Goal: Task Accomplishment & Management: Manage account settings

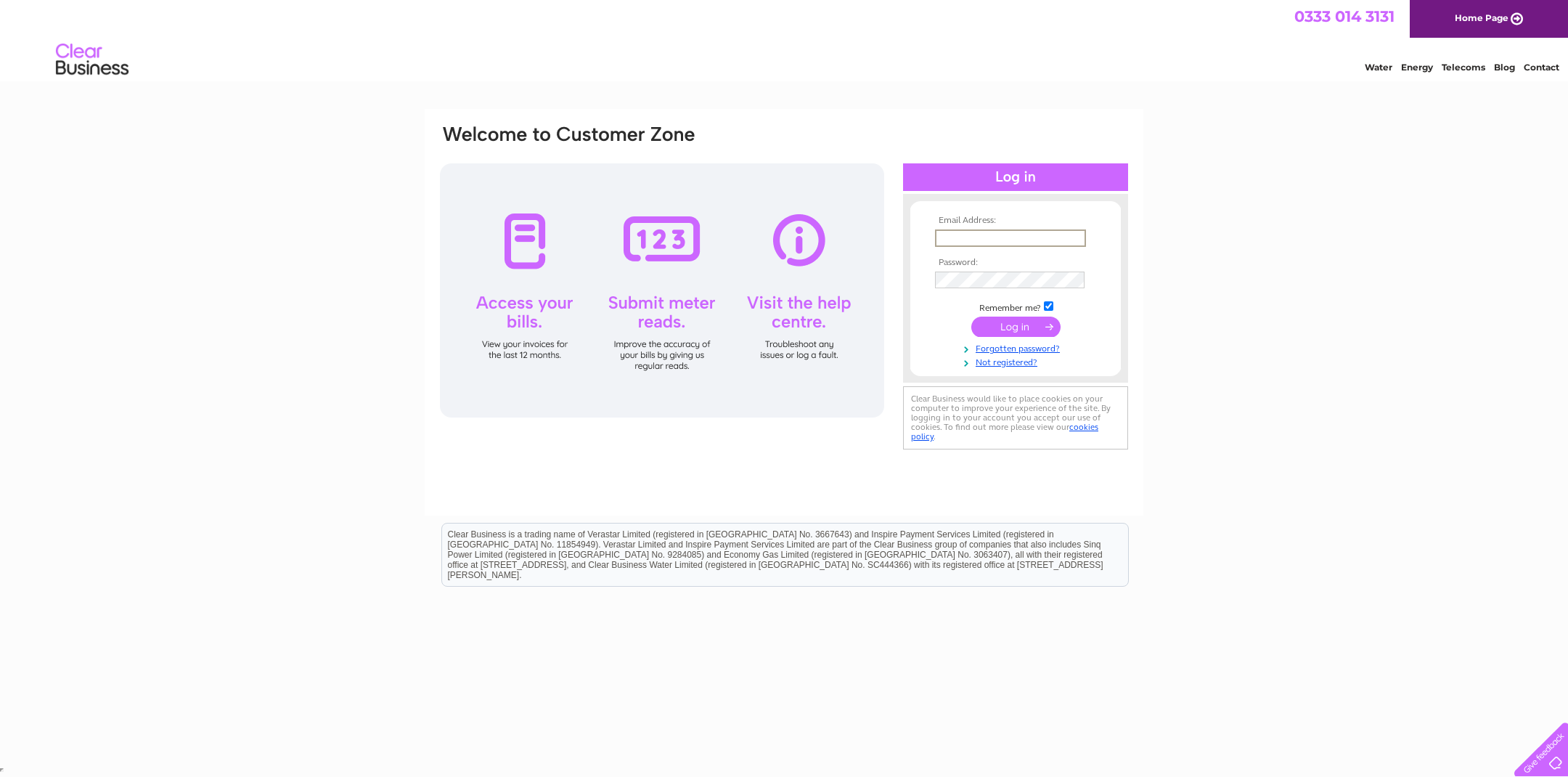
type input "[EMAIL_ADDRESS][DOMAIN_NAME]"
click at [1003, 323] on input "submit" at bounding box center [1015, 327] width 89 height 21
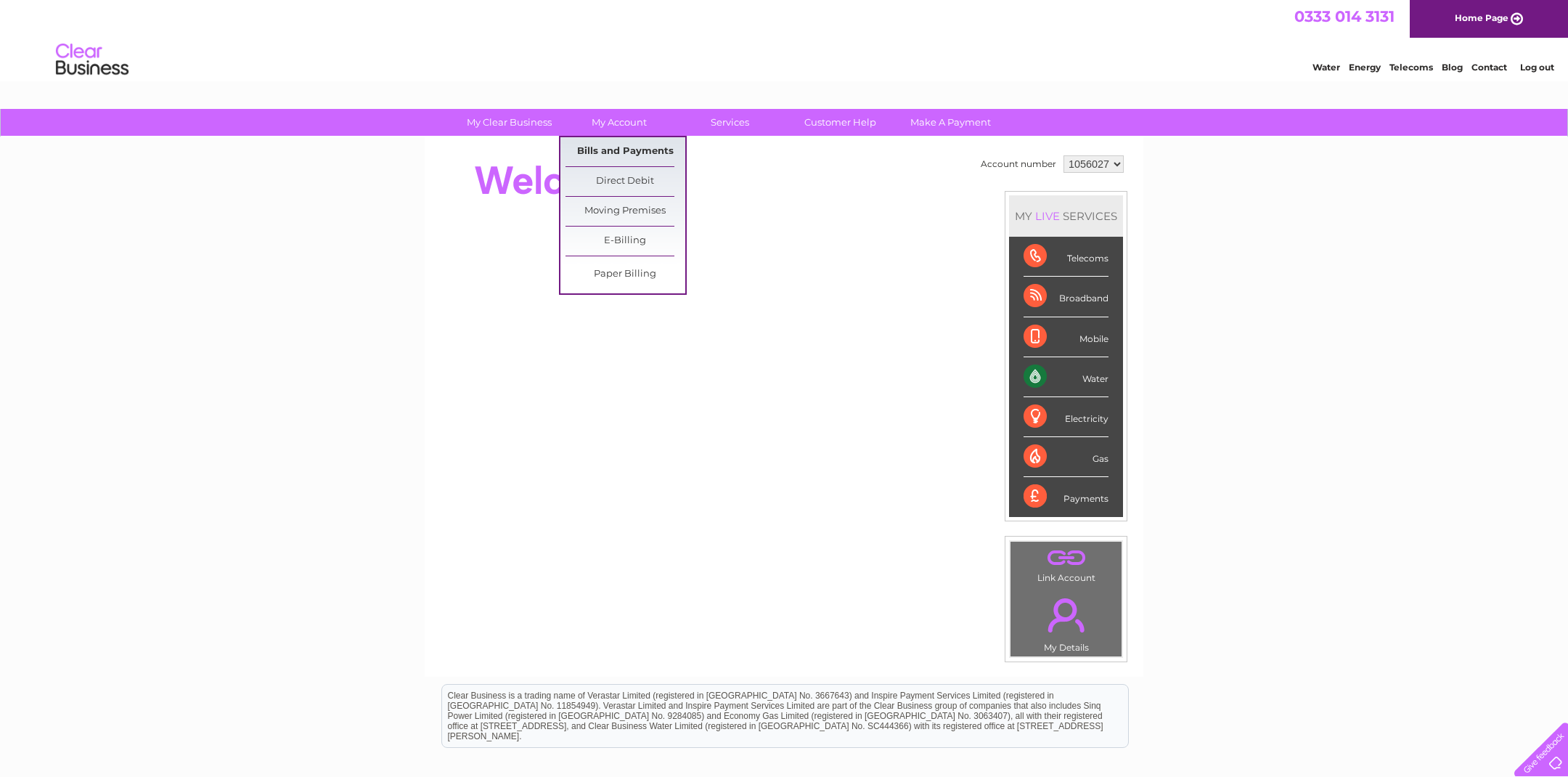
click at [602, 151] on link "Bills and Payments" at bounding box center [625, 151] width 120 height 29
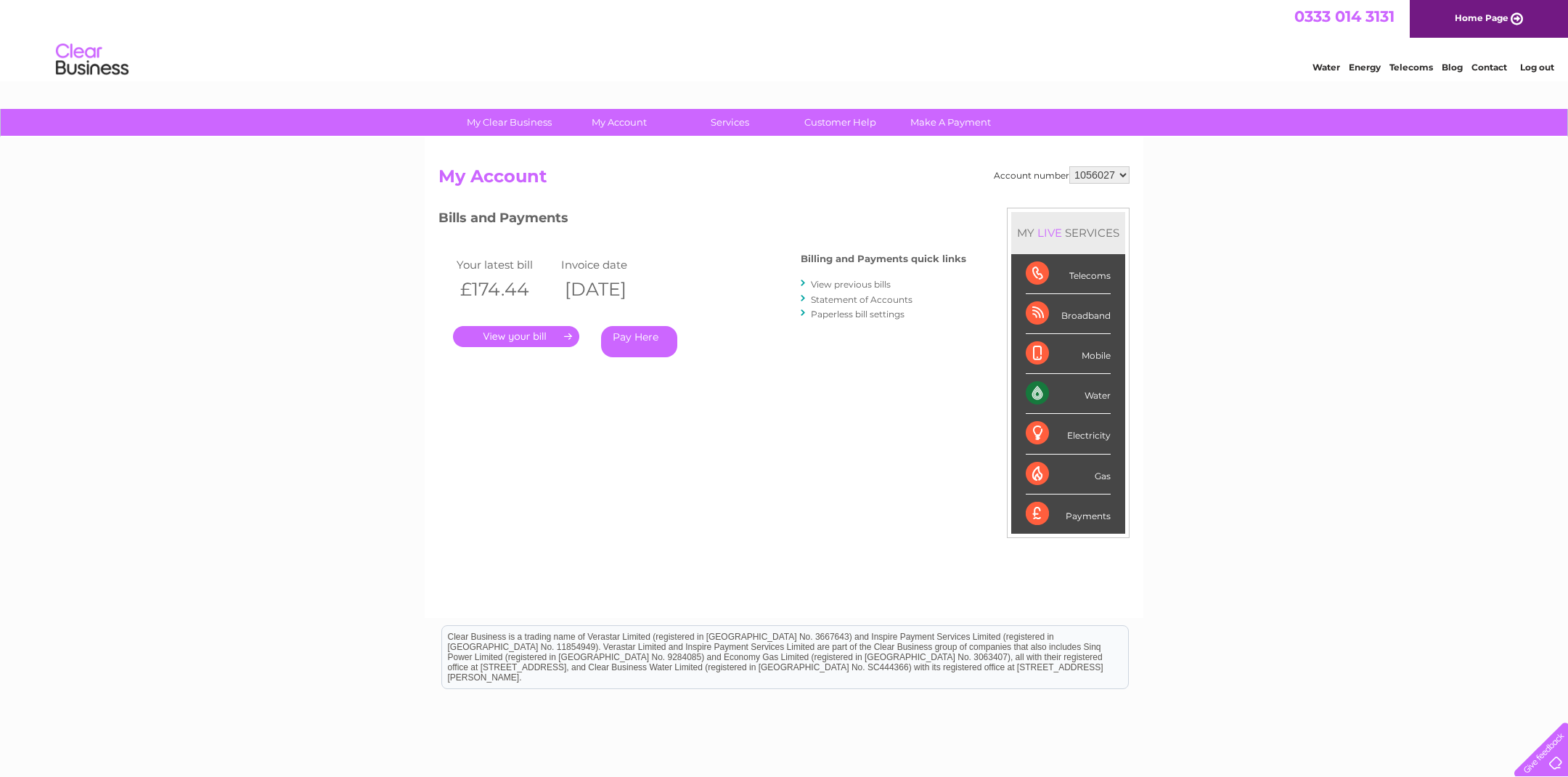
click at [508, 327] on link "." at bounding box center [515, 336] width 126 height 21
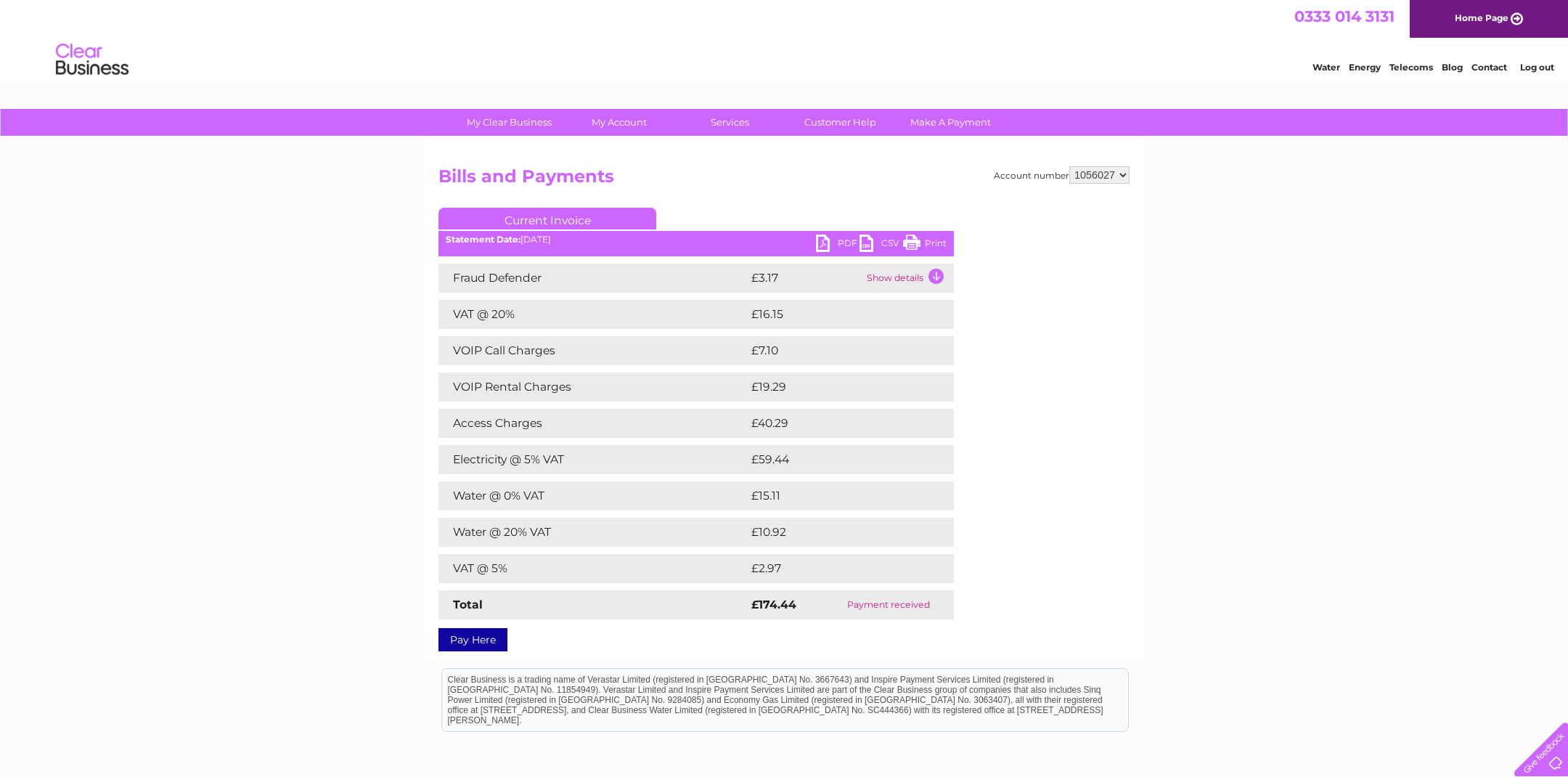
click at [823, 239] on link "PDF" at bounding box center [837, 245] width 44 height 21
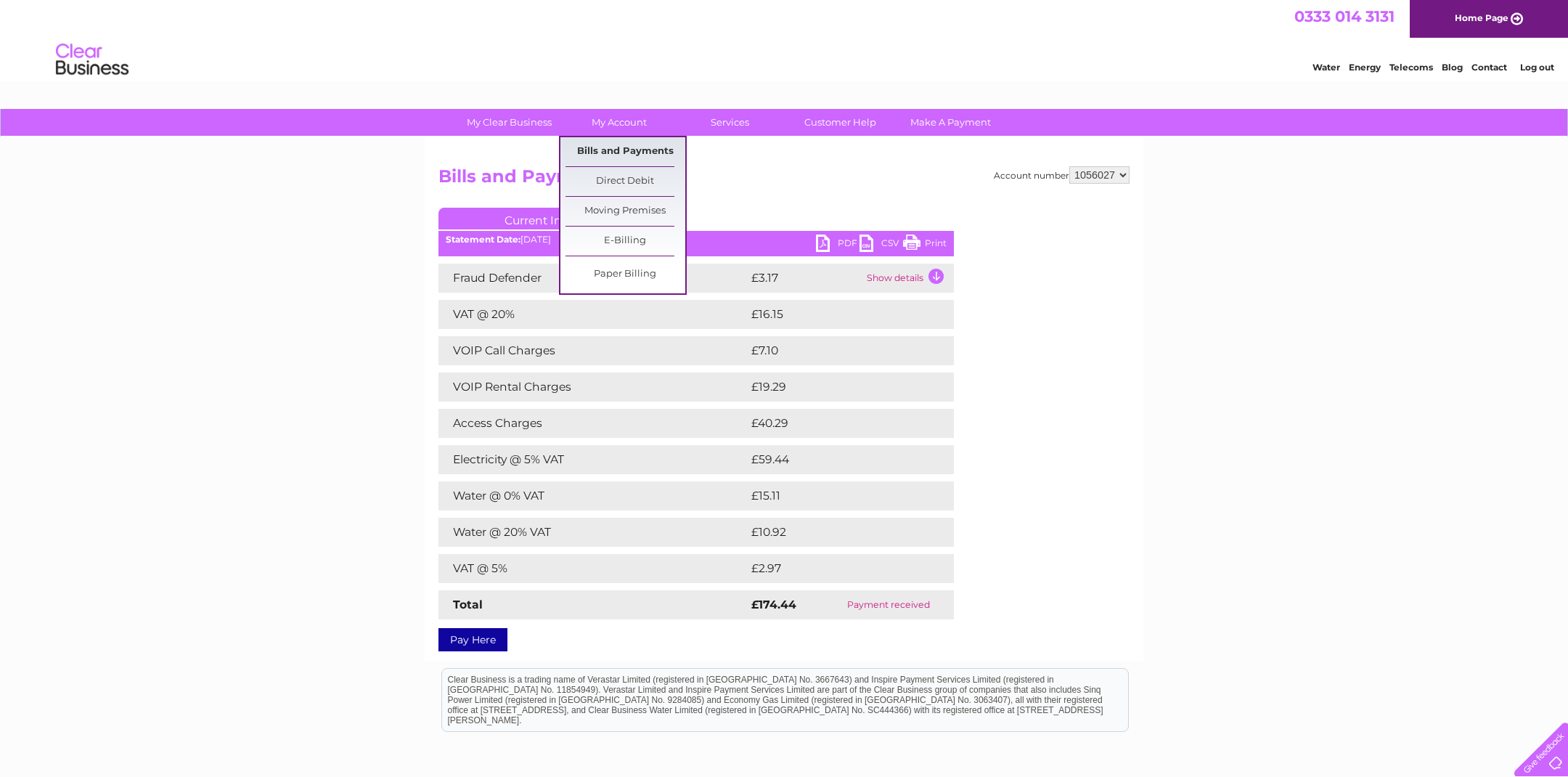
click at [609, 151] on link "Bills and Payments" at bounding box center [625, 151] width 120 height 29
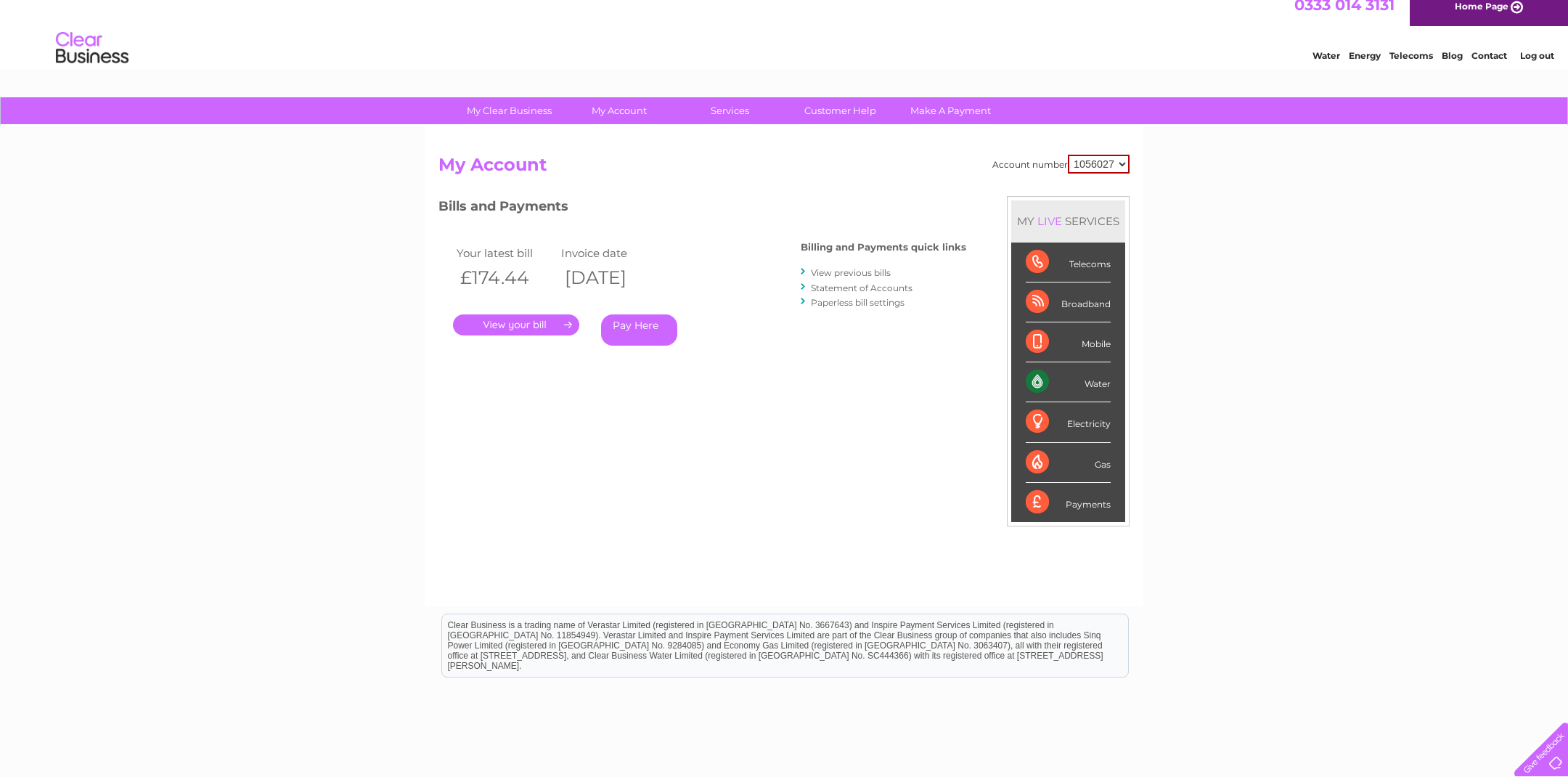
scroll to position [11, 0]
click at [538, 317] on link "." at bounding box center [515, 325] width 126 height 21
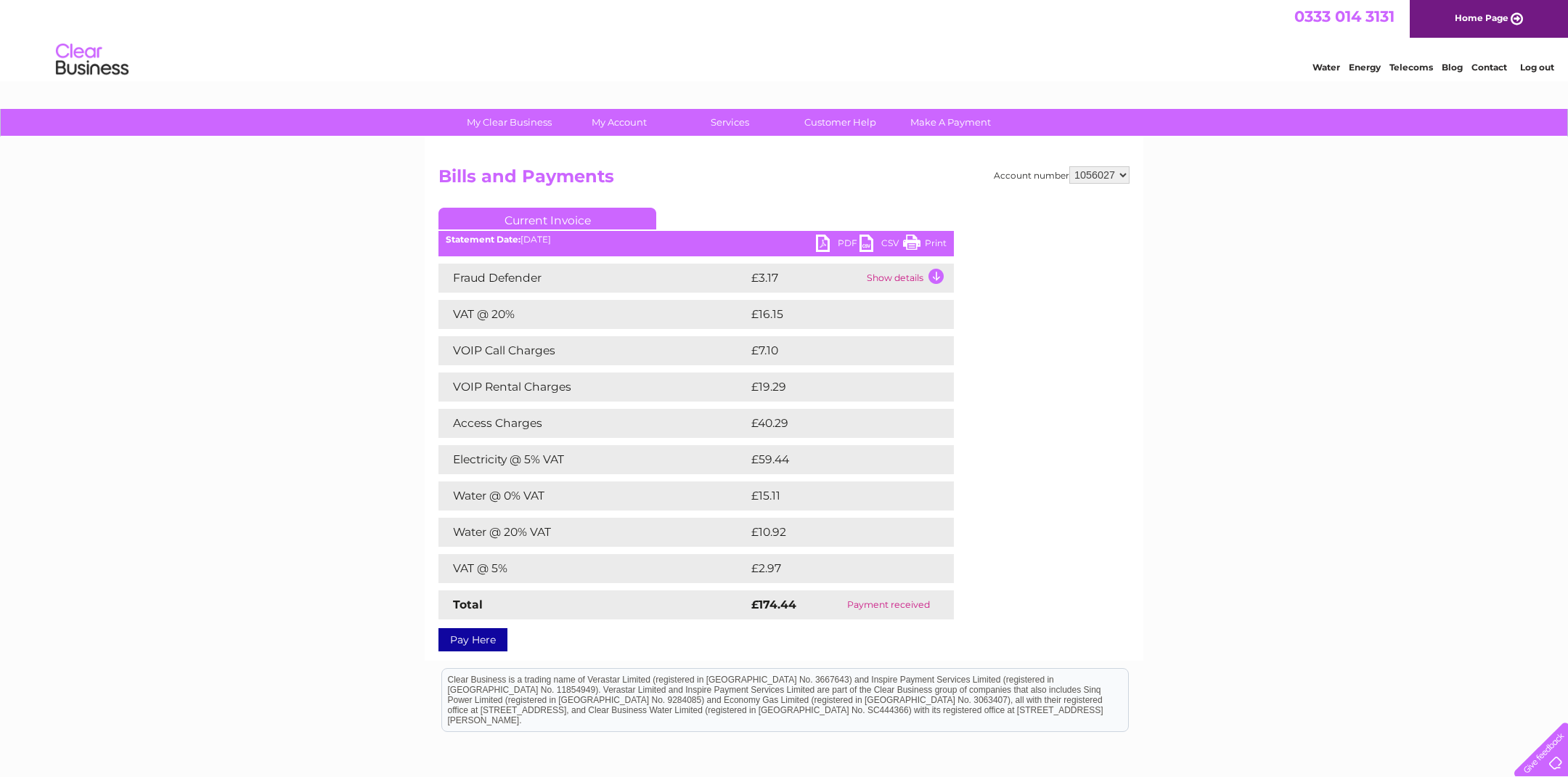
click at [824, 237] on link "PDF" at bounding box center [837, 245] width 44 height 21
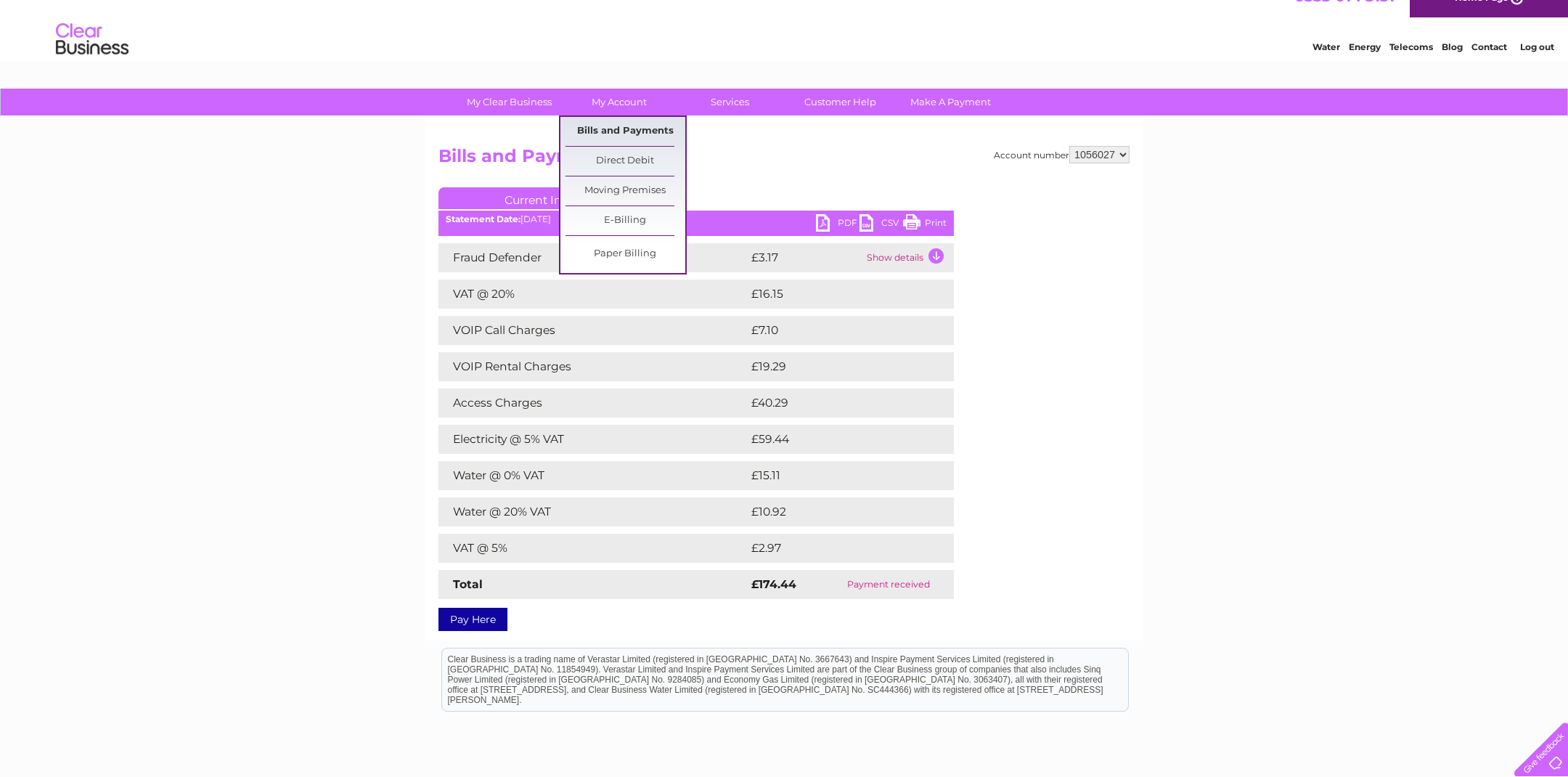
scroll to position [26, 0]
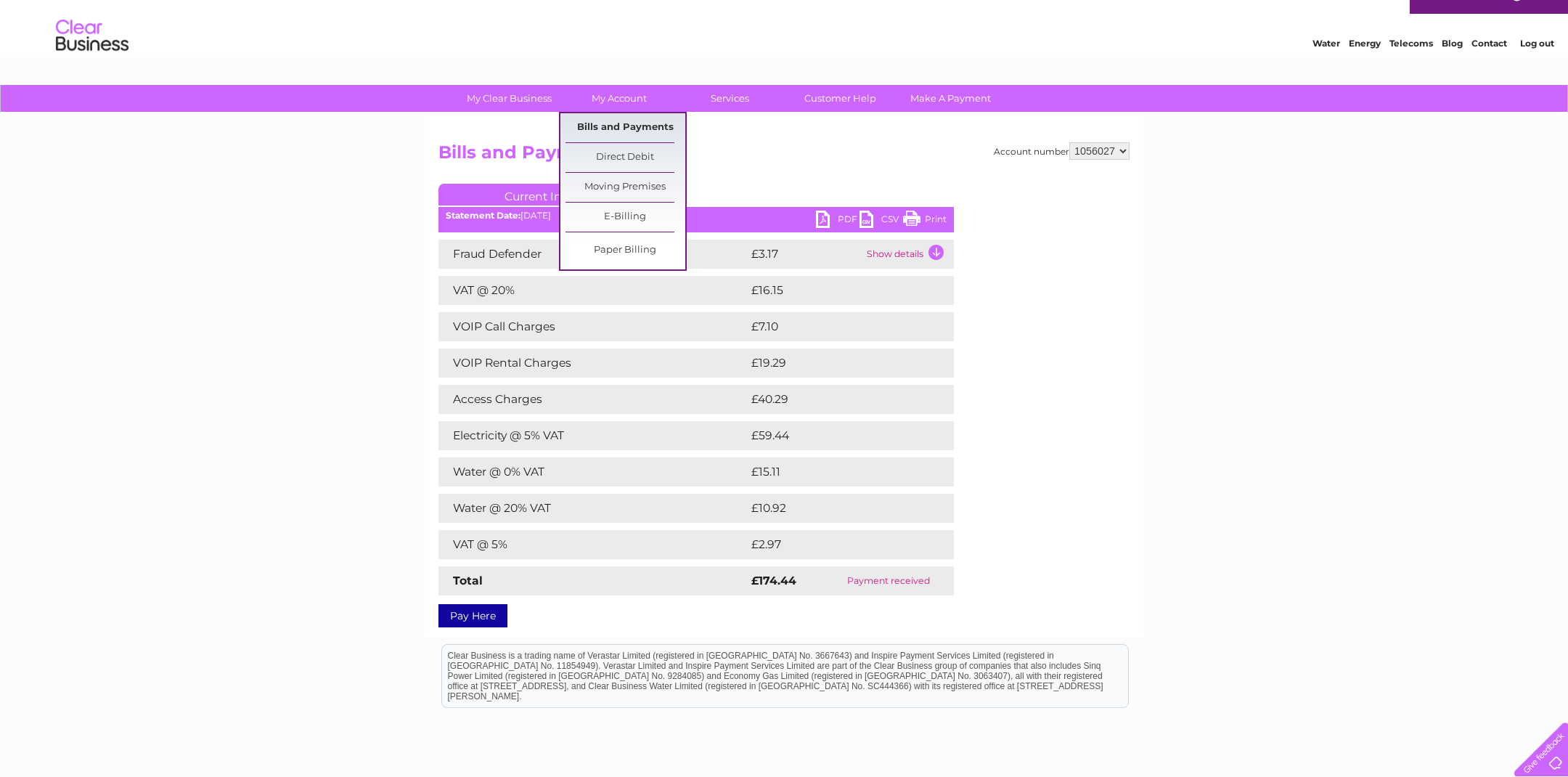
click at [608, 130] on link "Bills and Payments" at bounding box center [625, 128] width 120 height 29
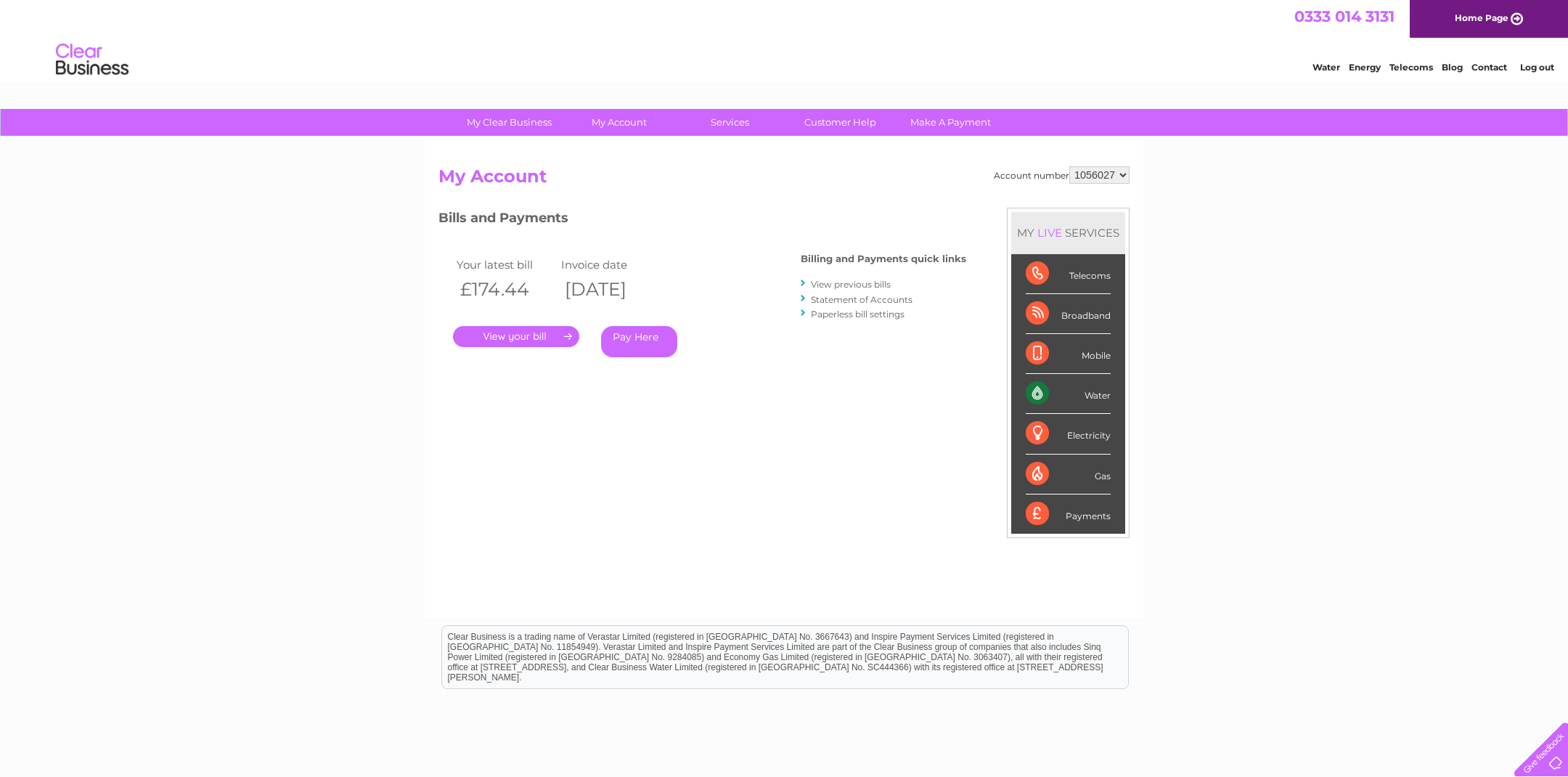
click at [855, 282] on link "View previous bills" at bounding box center [851, 284] width 80 height 11
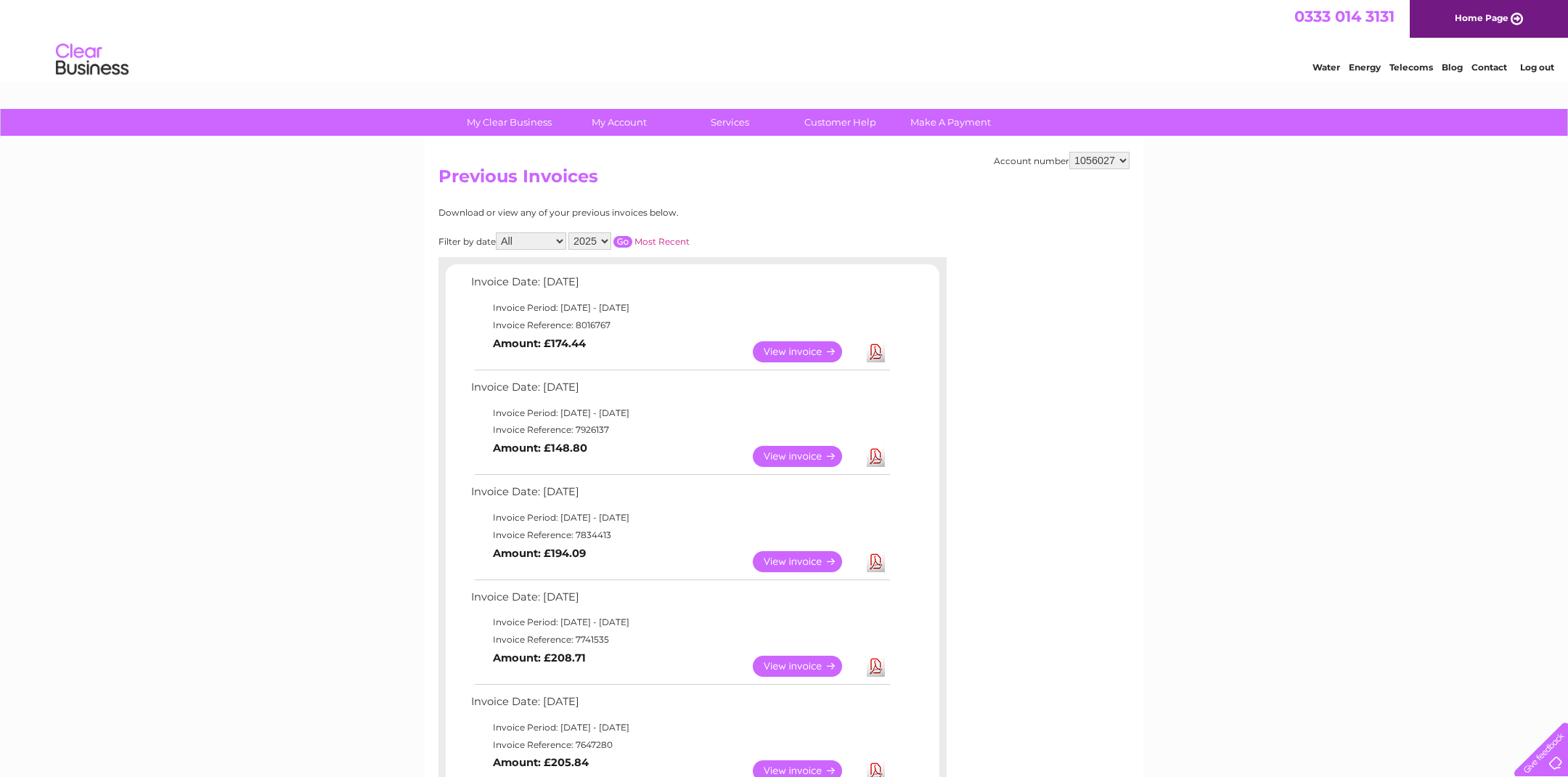
click at [797, 450] on link "View" at bounding box center [807, 457] width 107 height 21
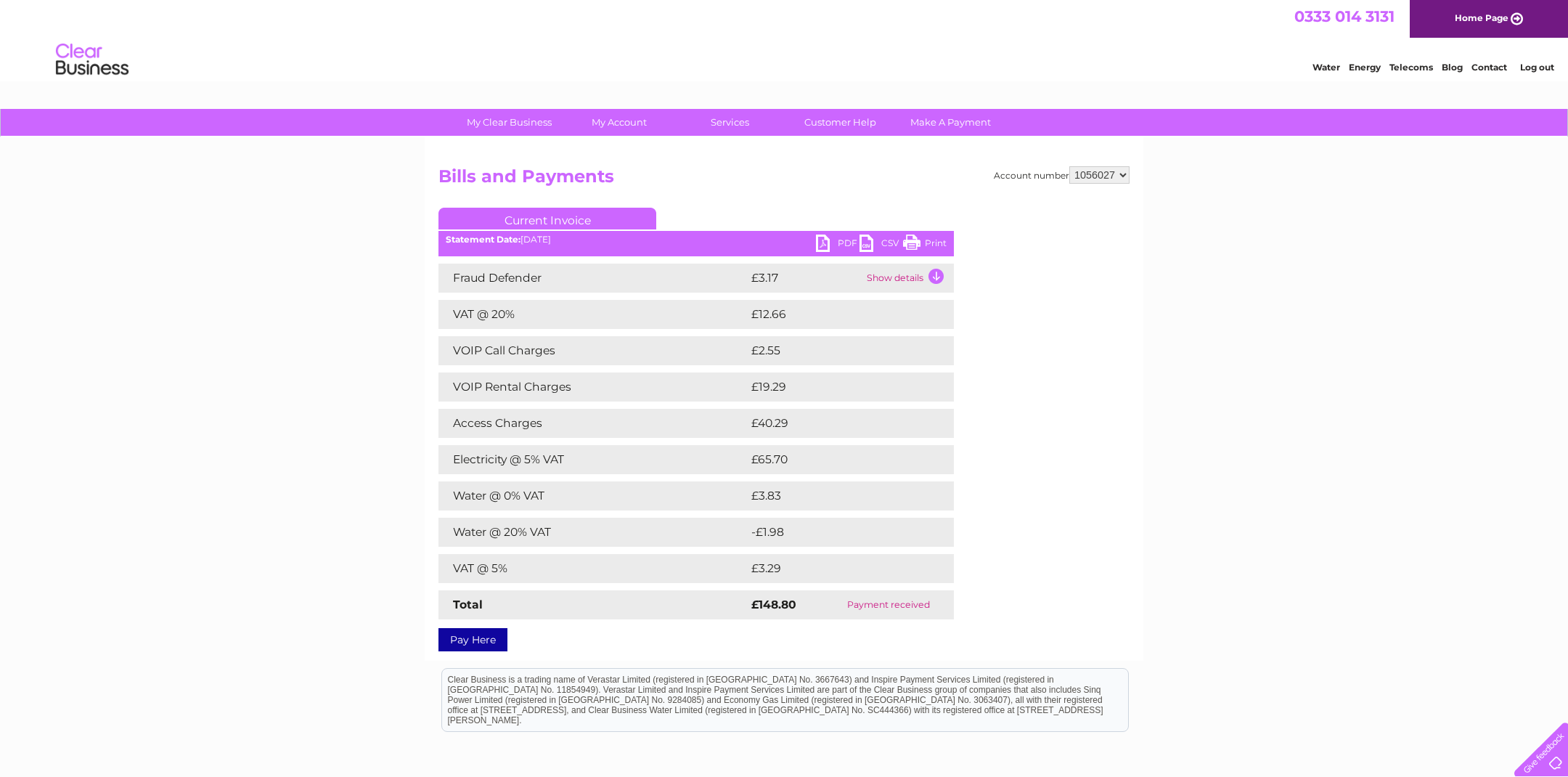
click at [826, 242] on link "PDF" at bounding box center [837, 245] width 44 height 21
